Goal: Information Seeking & Learning: Learn about a topic

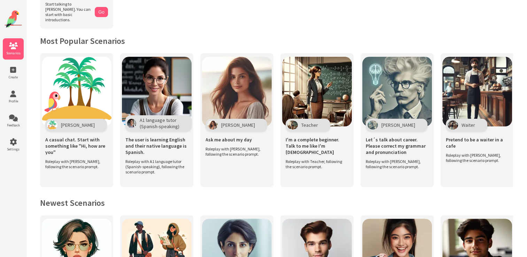
scroll to position [139, 0]
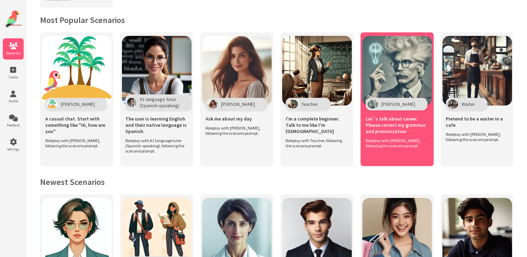
click at [383, 124] on span "Let´s talk about career. Please correct my grammar and pronunciation" at bounding box center [396, 125] width 63 height 19
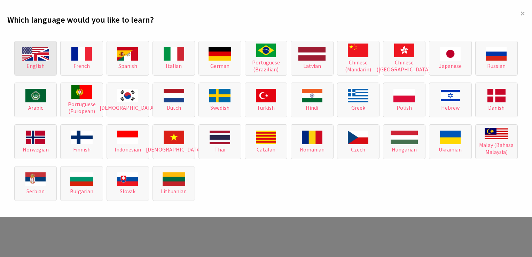
click at [37, 63] on span "English" at bounding box center [35, 65] width 18 height 7
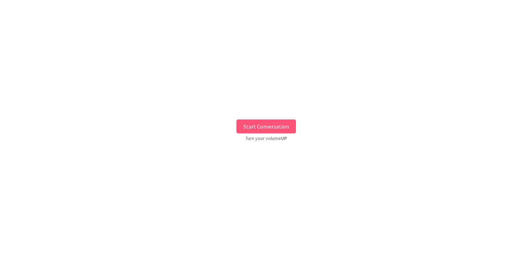
click at [256, 129] on button "Start Conversation" at bounding box center [266, 126] width 60 height 14
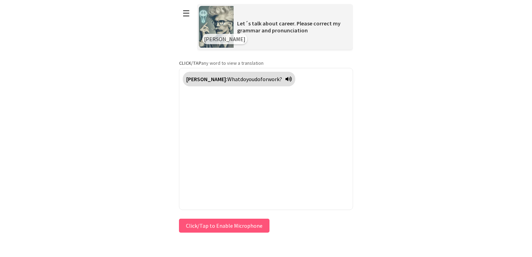
click at [211, 223] on button "Click/Tap to Enable Microphone" at bounding box center [224, 226] width 90 height 14
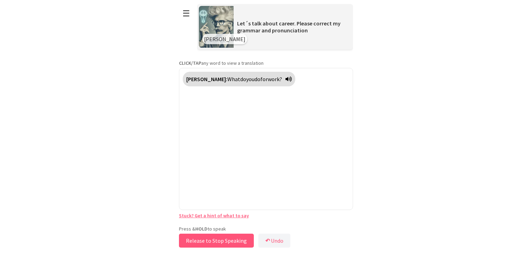
click at [198, 240] on button "Release to Stop Speaking" at bounding box center [216, 241] width 75 height 14
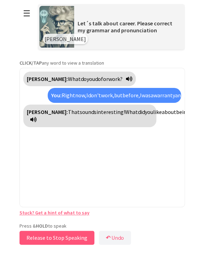
drag, startPoint x: 38, startPoint y: 238, endPoint x: 42, endPoint y: 239, distance: 4.0
click at [42, 239] on button "Release to Stop Speaking" at bounding box center [56, 238] width 75 height 14
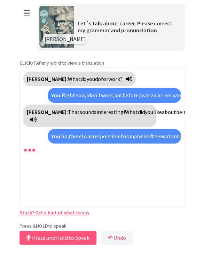
scroll to position [9, 0]
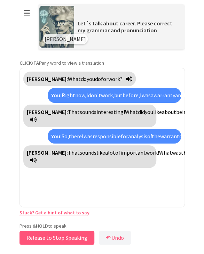
click at [30, 238] on button "Release to Stop Speaking" at bounding box center [56, 238] width 75 height 14
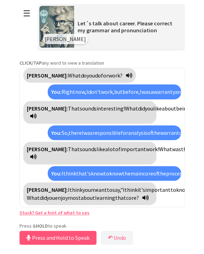
scroll to position [73, 0]
click at [48, 237] on button "Release to Stop Speaking" at bounding box center [56, 238] width 75 height 14
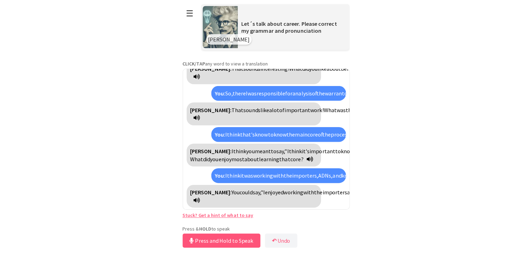
scroll to position [135, 0]
